Goal: Complete application form

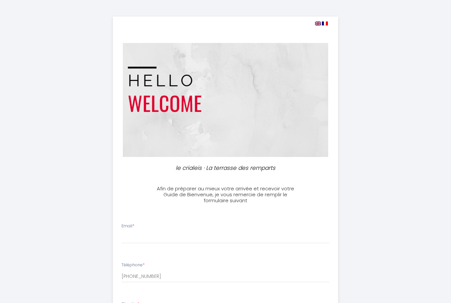
select select
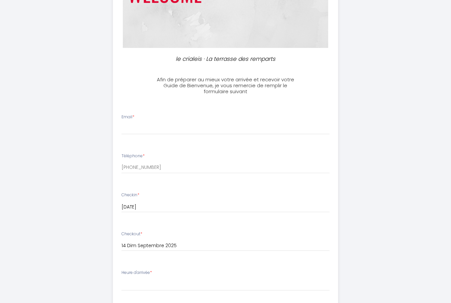
scroll to position [109, 0]
click at [173, 118] on div "Email *" at bounding box center [225, 124] width 217 height 20
click at [146, 126] on input "Email *" at bounding box center [225, 128] width 208 height 12
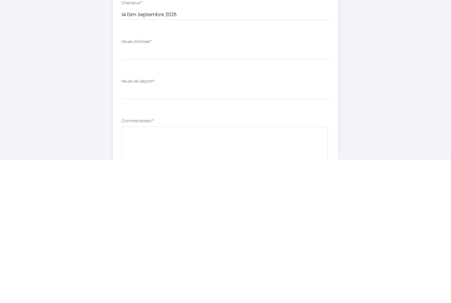
scroll to position [199, 0]
type input "[EMAIL_ADDRESS][DOMAIN_NAME]"
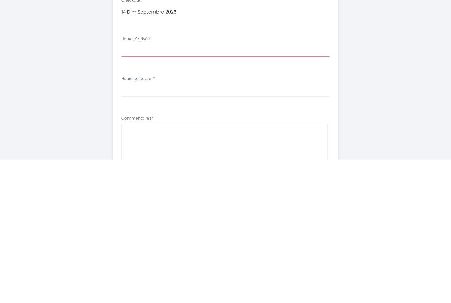
click at [188, 188] on select "15:00 15:30 16:00 16:30 17:00 17:30 18:00 18:30 19:00 19:30 20:00 20:30 21:00 2…" at bounding box center [225, 194] width 208 height 13
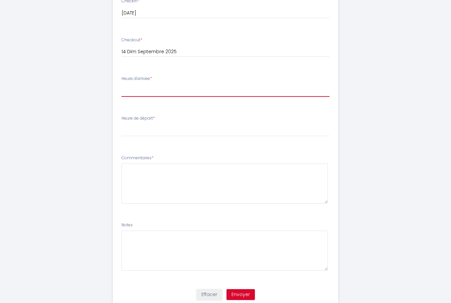
select select "15:00"
click at [138, 128] on select "00:00 00:30 01:00 01:30 02:00 02:30 03:00 03:30 04:00 04:30 05:00 05:30 06:00 0…" at bounding box center [225, 130] width 208 height 13
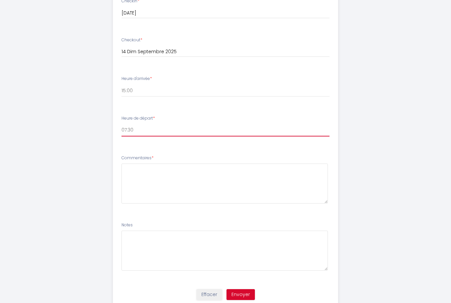
click at [137, 131] on select "00:00 00:30 01:00 01:30 02:00 02:30 03:00 03:30 04:00 04:30 05:00 05:30 06:00 0…" at bounding box center [225, 130] width 208 height 13
select select "10:00"
click at [125, 126] on select "00:00 00:30 01:00 01:30 02:00 02:30 03:00 03:30 04:00 04:30 05:00 05:30 06:00 0…" at bounding box center [225, 130] width 208 height 13
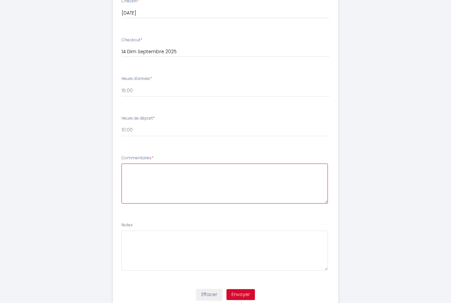
click at [156, 172] on textarea at bounding box center [224, 183] width 207 height 40
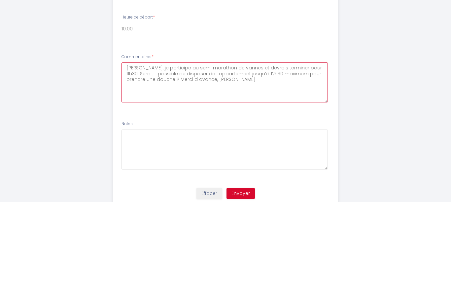
type textarea "[PERSON_NAME], je participe au semi marathon de vannes et devrais terminer pour…"
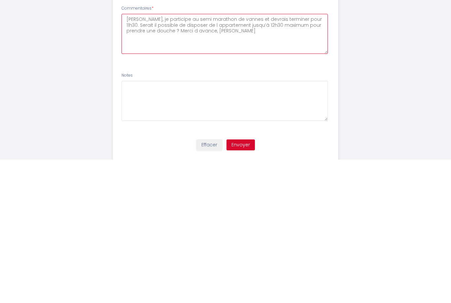
scroll to position [324, 0]
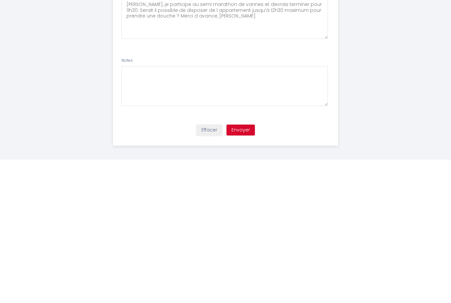
click at [244, 268] on button "Envoyer" at bounding box center [240, 273] width 28 height 11
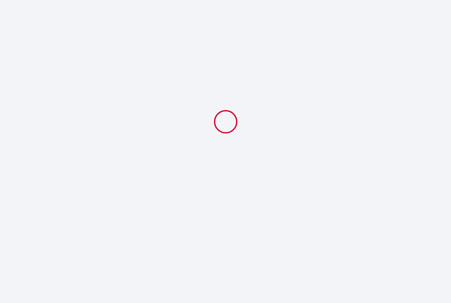
select select "10:00"
